Goal: Find specific page/section: Find specific page/section

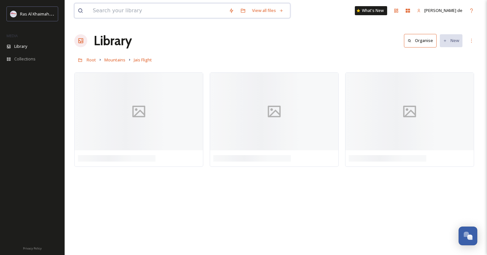
click at [166, 6] on input at bounding box center [158, 11] width 136 height 14
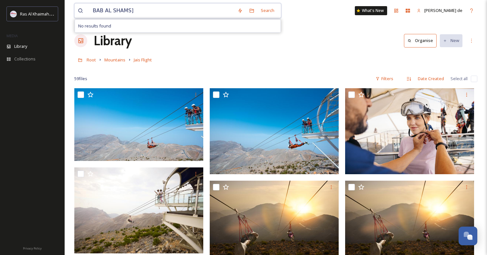
type input "BAB AL SHAMS"
click at [134, 14] on input at bounding box center [186, 11] width 123 height 14
type input "BAB AL SHAM"
type input "BAB AL SHAMS"
click at [161, 62] on div "Root Mountains Jais Flight" at bounding box center [275, 60] width 403 height 12
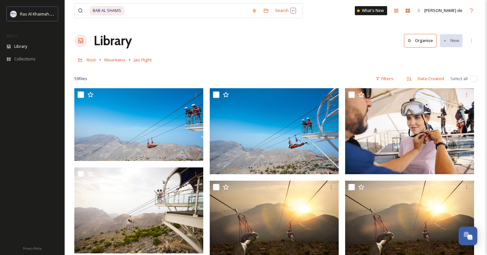
click at [84, 43] on div at bounding box center [80, 40] width 13 height 13
click at [104, 44] on h1 "Library" at bounding box center [113, 40] width 38 height 19
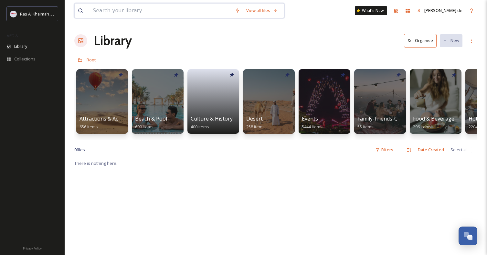
click at [146, 9] on input at bounding box center [161, 11] width 142 height 14
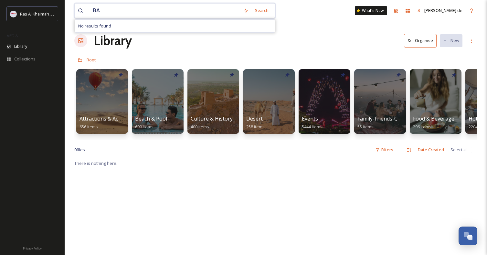
type input "B"
